Goal: Communication & Community: Answer question/provide support

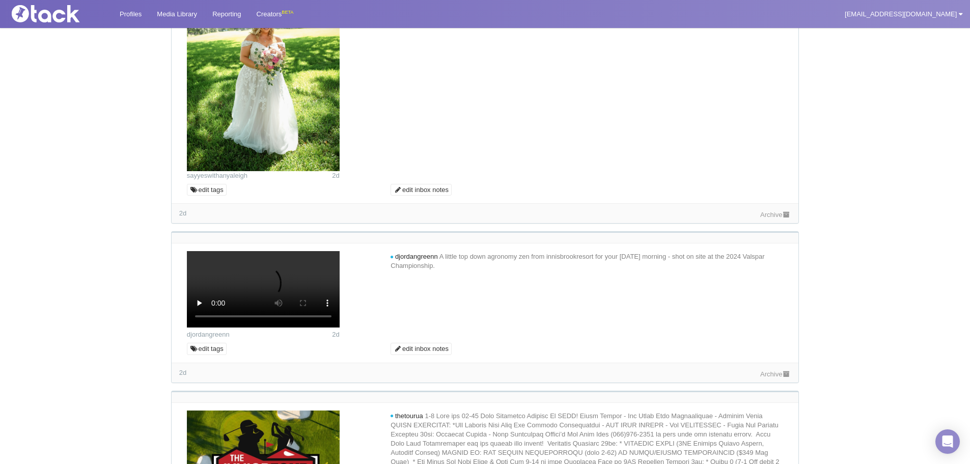
scroll to position [458, 0]
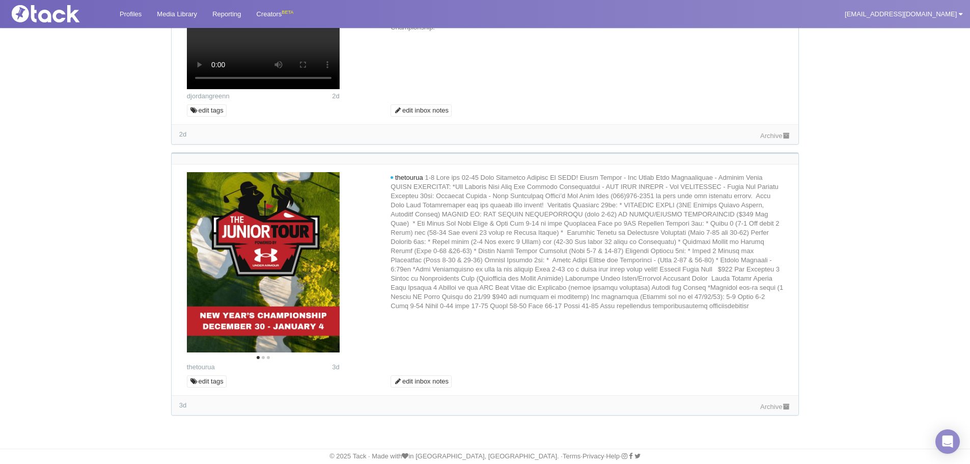
click at [745, 144] on div "2d Archive" at bounding box center [485, 134] width 627 height 20
click at [767, 140] on link "Archive" at bounding box center [775, 136] width 31 height 8
click at [773, 403] on link "Archive" at bounding box center [775, 407] width 31 height 8
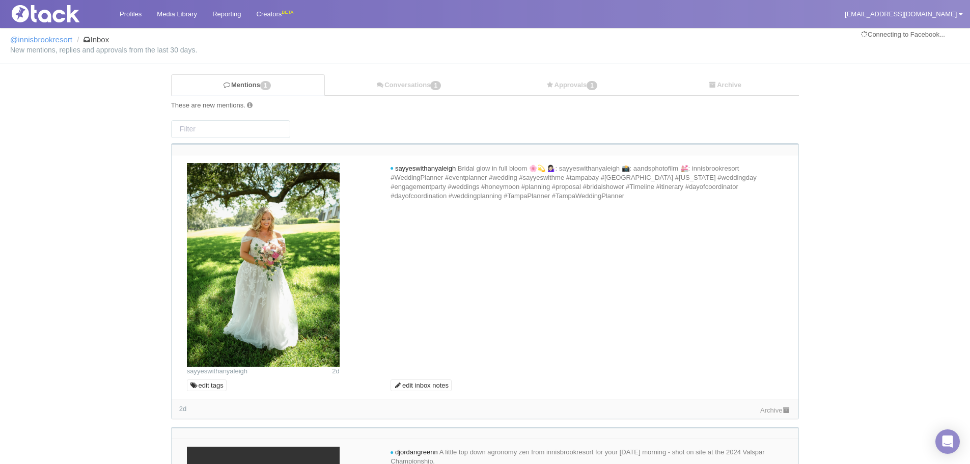
scroll to position [0, 0]
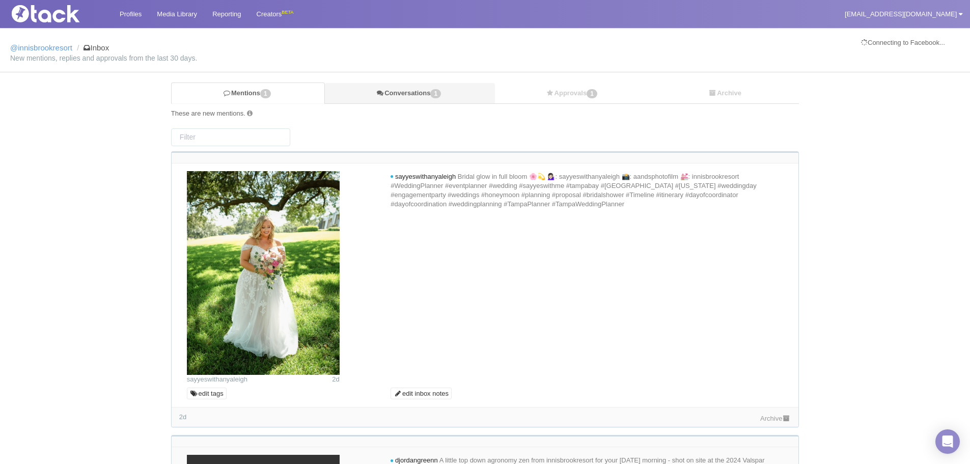
click at [408, 100] on link "Conversations 1" at bounding box center [410, 93] width 170 height 21
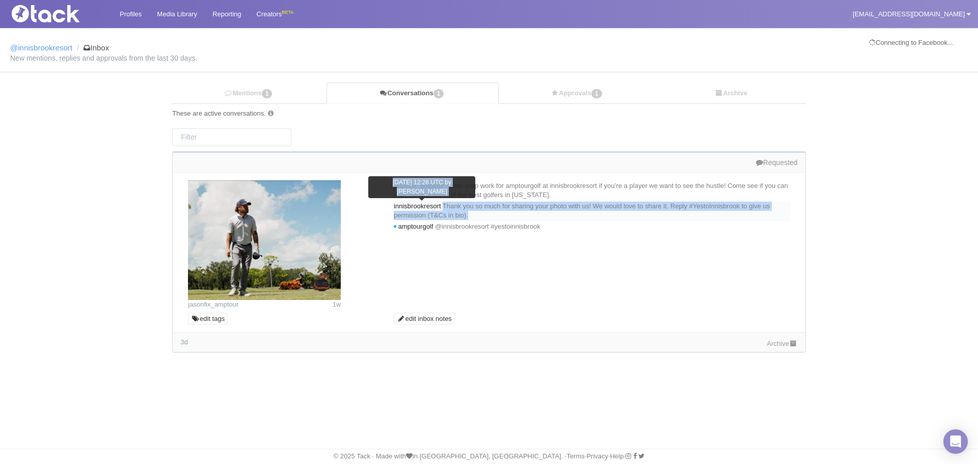
drag, startPoint x: 580, startPoint y: 215, endPoint x: 449, endPoint y: 204, distance: 131.8
click at [449, 204] on div "innisbrookresort [DATE] 12:28 UTC by [PERSON_NAME] Thank you so much for sharin…" at bounding box center [592, 211] width 396 height 20
copy div "Thank you so much for sharing your photo with us! We would love to share it. Re…"
click at [232, 95] on link "Mentions 1" at bounding box center [249, 93] width 154 height 21
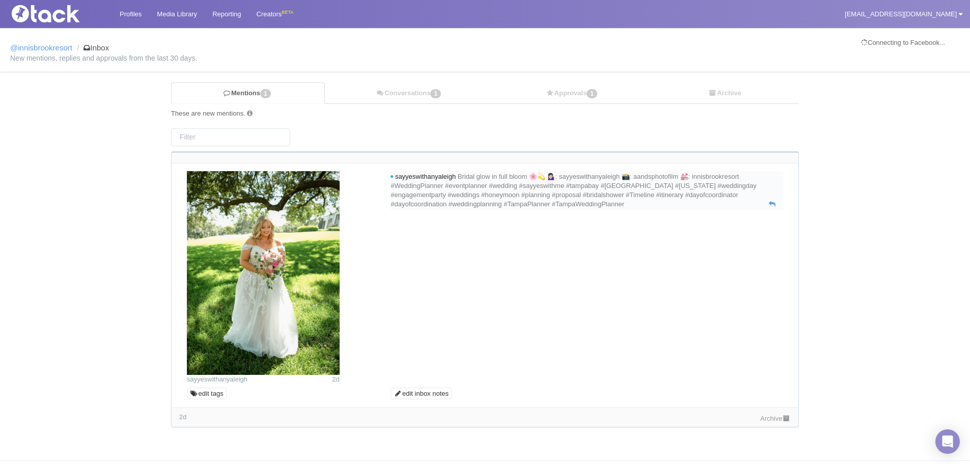
click at [767, 204] on div "sayyeswithanyaleigh Bridal glow in full bloom 🌸💫 💁🏻‍♀️: sayyeswithanyaleigh 📸: …" at bounding box center [587, 190] width 393 height 39
click at [771, 202] on icon at bounding box center [772, 204] width 7 height 7
click at [774, 204] on icon at bounding box center [772, 204] width 7 height 7
click at [606, 230] on textarea at bounding box center [586, 226] width 387 height 31
paste textarea "Thank you so much for sharing your photo with us! We would love to share it. Re…"
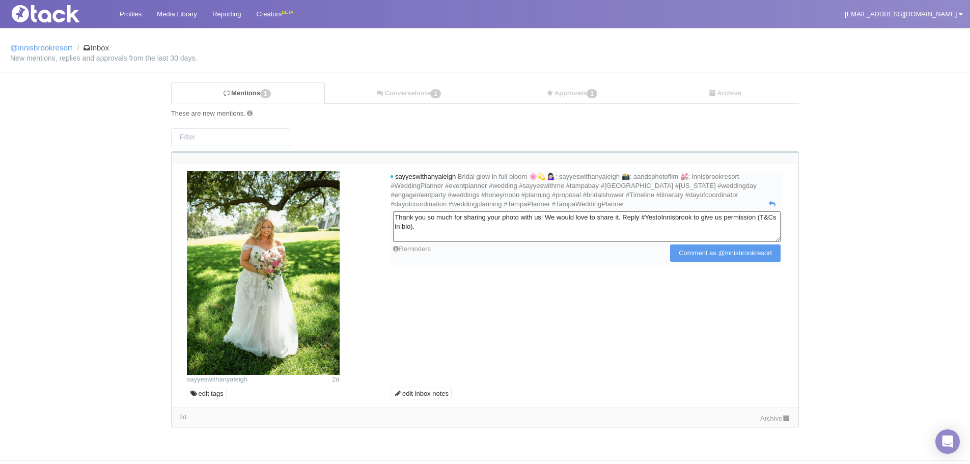
drag, startPoint x: 500, startPoint y: 219, endPoint x: 562, endPoint y: 219, distance: 62.1
click at [562, 219] on textarea "Thank you so much for sharing your photo with us! We would love to share it. Re…" at bounding box center [586, 226] width 387 height 31
type textarea "Thank you so much for sharing this beautiful wedding photo with us! We would lo…"
click at [698, 254] on input "Comment as @innisbrookresort" at bounding box center [725, 252] width 110 height 17
type input "Commenting..."
